Goal: Task Accomplishment & Management: Manage account settings

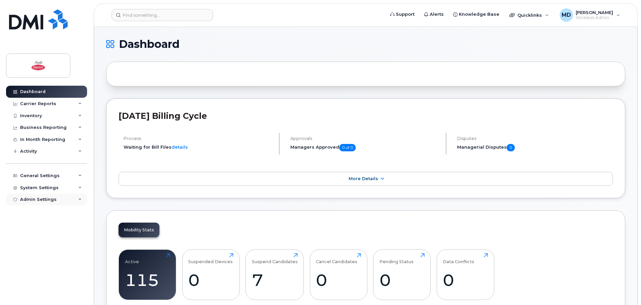
click at [59, 200] on div "Admin Settings" at bounding box center [46, 199] width 81 height 12
click at [44, 235] on div "MDM/UEM Config" at bounding box center [43, 237] width 40 height 6
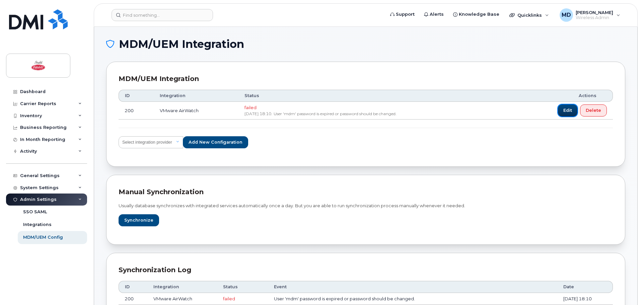
click at [566, 113] on span "Edit" at bounding box center [567, 110] width 9 height 6
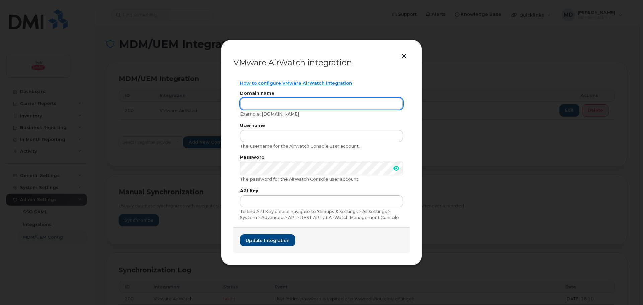
click at [271, 98] on input "text" at bounding box center [321, 104] width 163 height 12
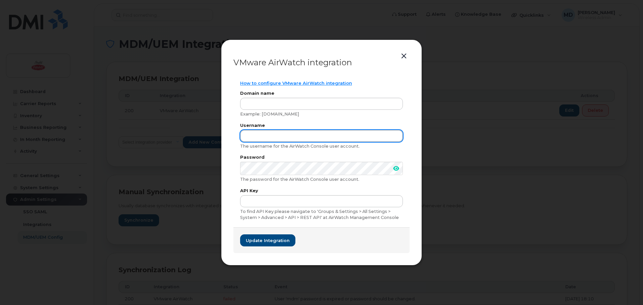
click at [274, 139] on input "text" at bounding box center [321, 136] width 163 height 12
type input "mdm"
click at [397, 171] on icon at bounding box center [396, 168] width 6 height 5
click at [397, 171] on icon at bounding box center [396, 168] width 7 height 5
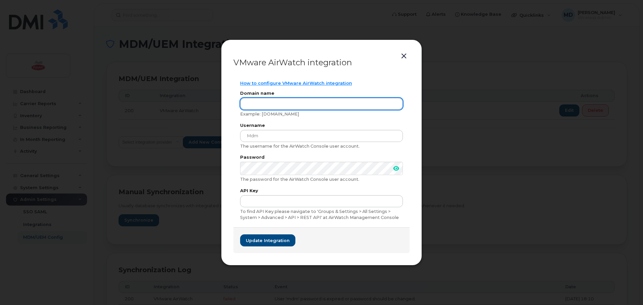
click at [267, 108] on input "text" at bounding box center [321, 104] width 163 height 12
type input "[DOMAIN_NAME]"
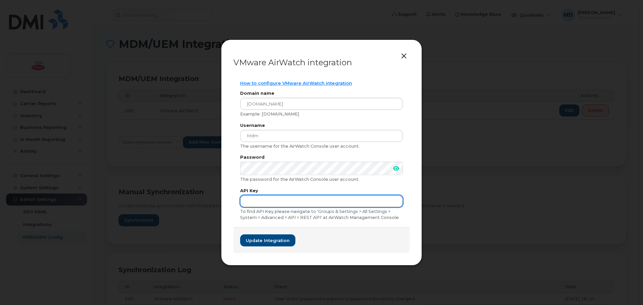
click at [261, 205] on input "text" at bounding box center [321, 201] width 163 height 12
paste input "kZ1kTOfNJvVvnxvMfJLWT5gUmyGx/7gBa+FuqePxp3g="
type input "kZ1kTOfNJvVvnxvMfJLWT5gUmyGx/7gBa+FuqePxp3g="
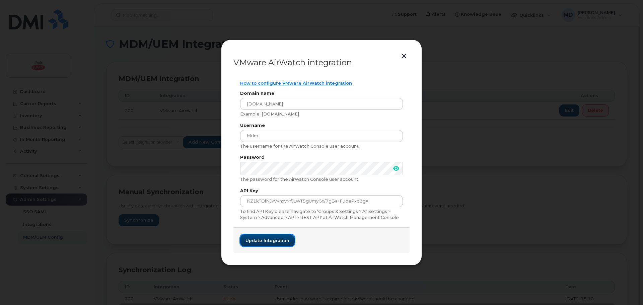
click at [280, 240] on span "Update integration" at bounding box center [267, 240] width 44 height 6
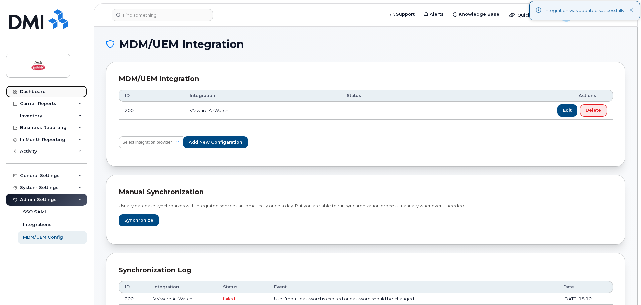
click at [49, 90] on link "Dashboard" at bounding box center [46, 92] width 81 height 12
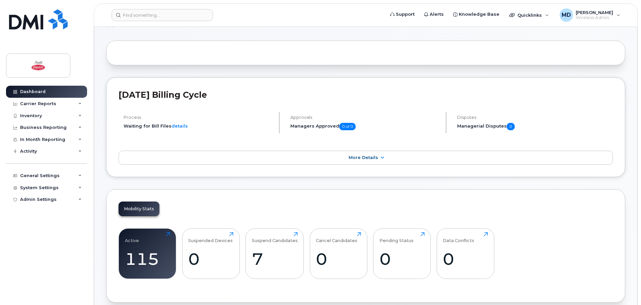
scroll to position [201, 0]
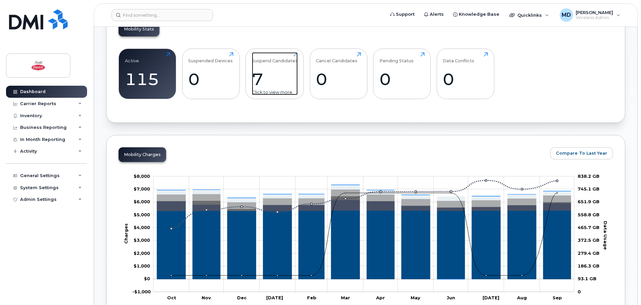
click at [258, 81] on div "7" at bounding box center [275, 79] width 46 height 20
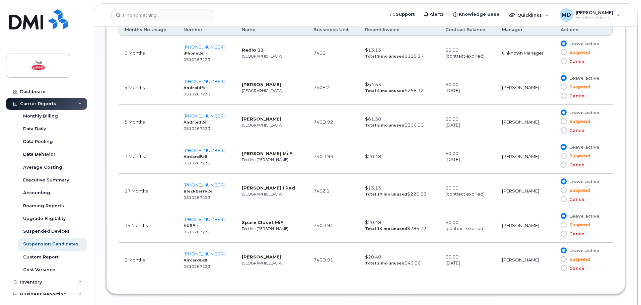
scroll to position [410, 0]
